Goal: Information Seeking & Learning: Learn about a topic

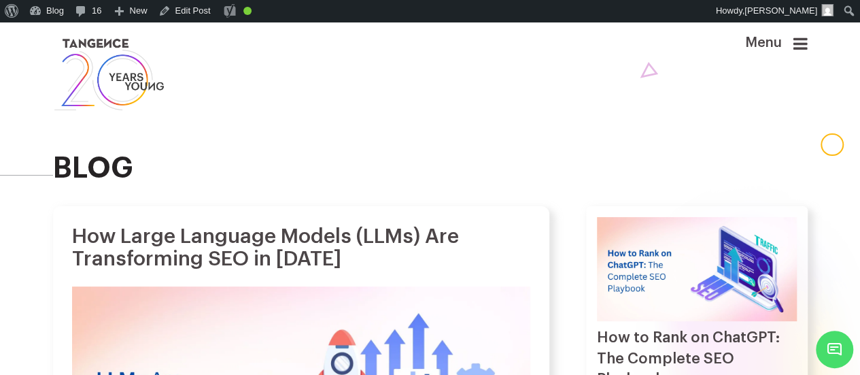
click at [118, 180] on h2 "blog" at bounding box center [430, 167] width 755 height 31
click at [804, 44] on icon at bounding box center [801, 43] width 14 height 16
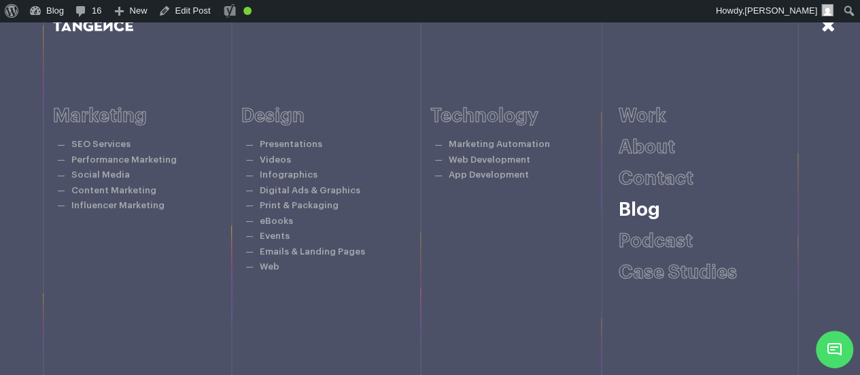
click at [647, 217] on link "Blog" at bounding box center [639, 209] width 41 height 19
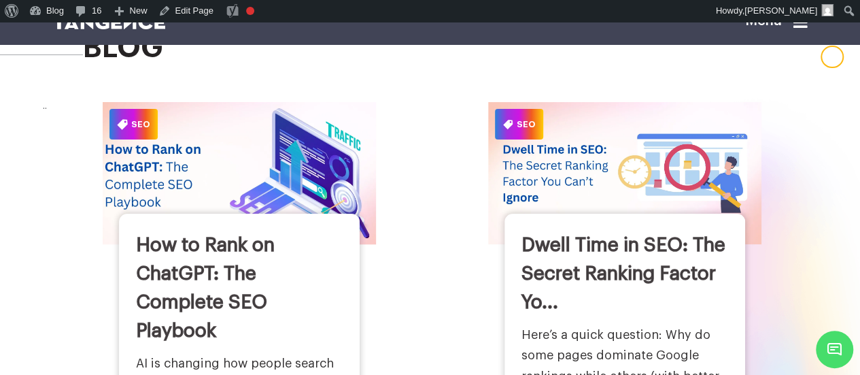
scroll to position [88, 0]
click at [286, 197] on img at bounding box center [239, 173] width 301 height 156
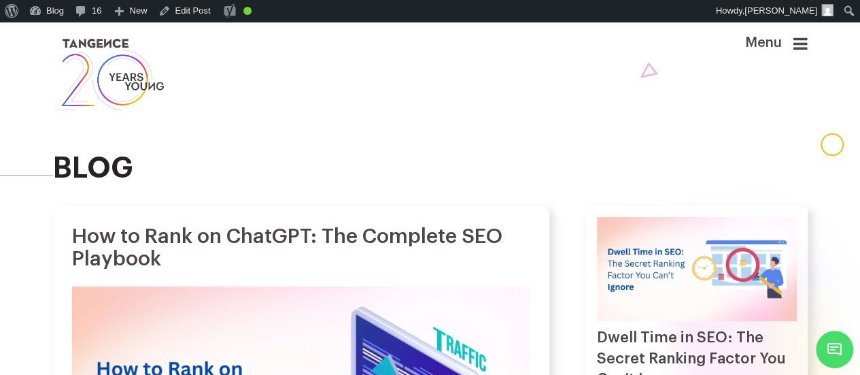
click at [309, 108] on link at bounding box center [366, 74] width 626 height 78
